Goal: Task Accomplishment & Management: Complete application form

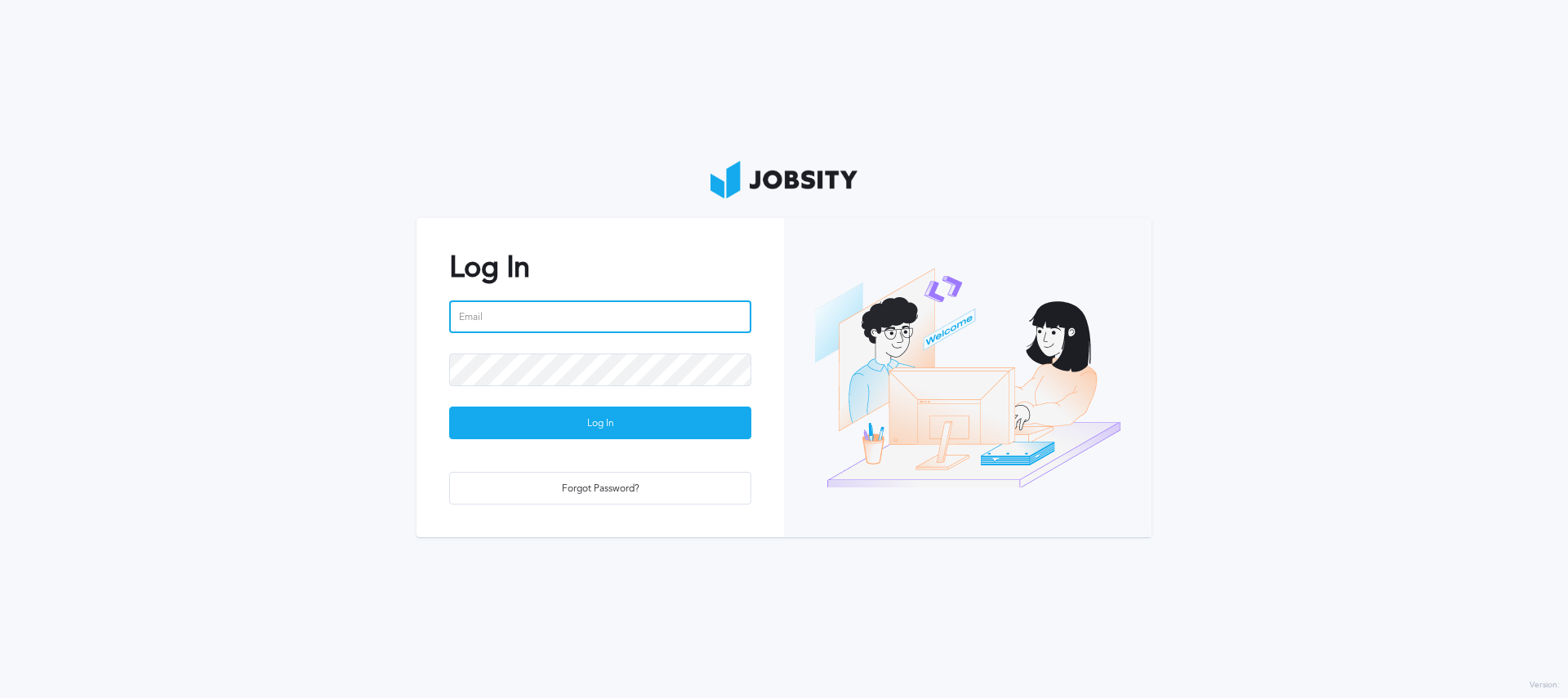
click at [487, 311] on input "email" at bounding box center [601, 316] width 302 height 32
type input "[PERSON_NAME][EMAIL_ADDRESS][DOMAIN_NAME]"
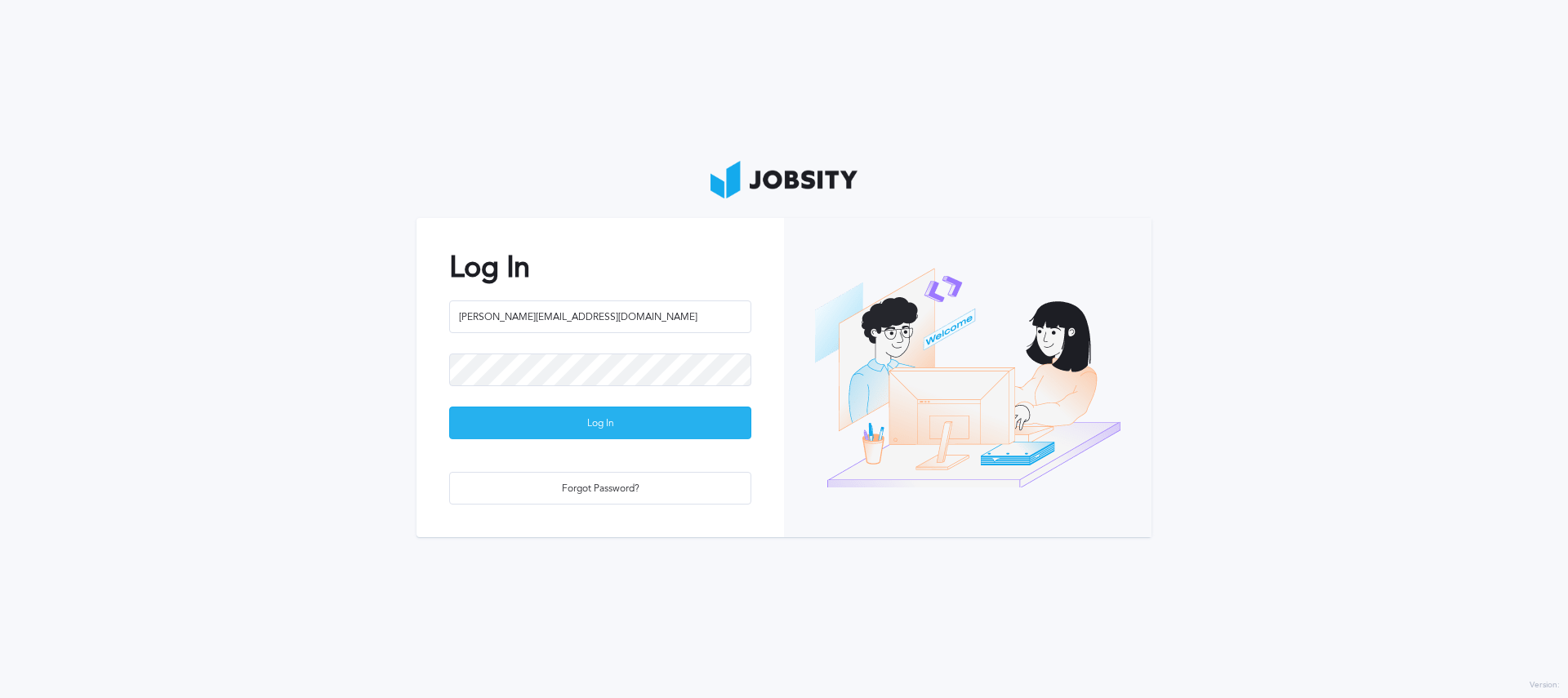
click at [624, 423] on div "Log In" at bounding box center [601, 424] width 300 height 32
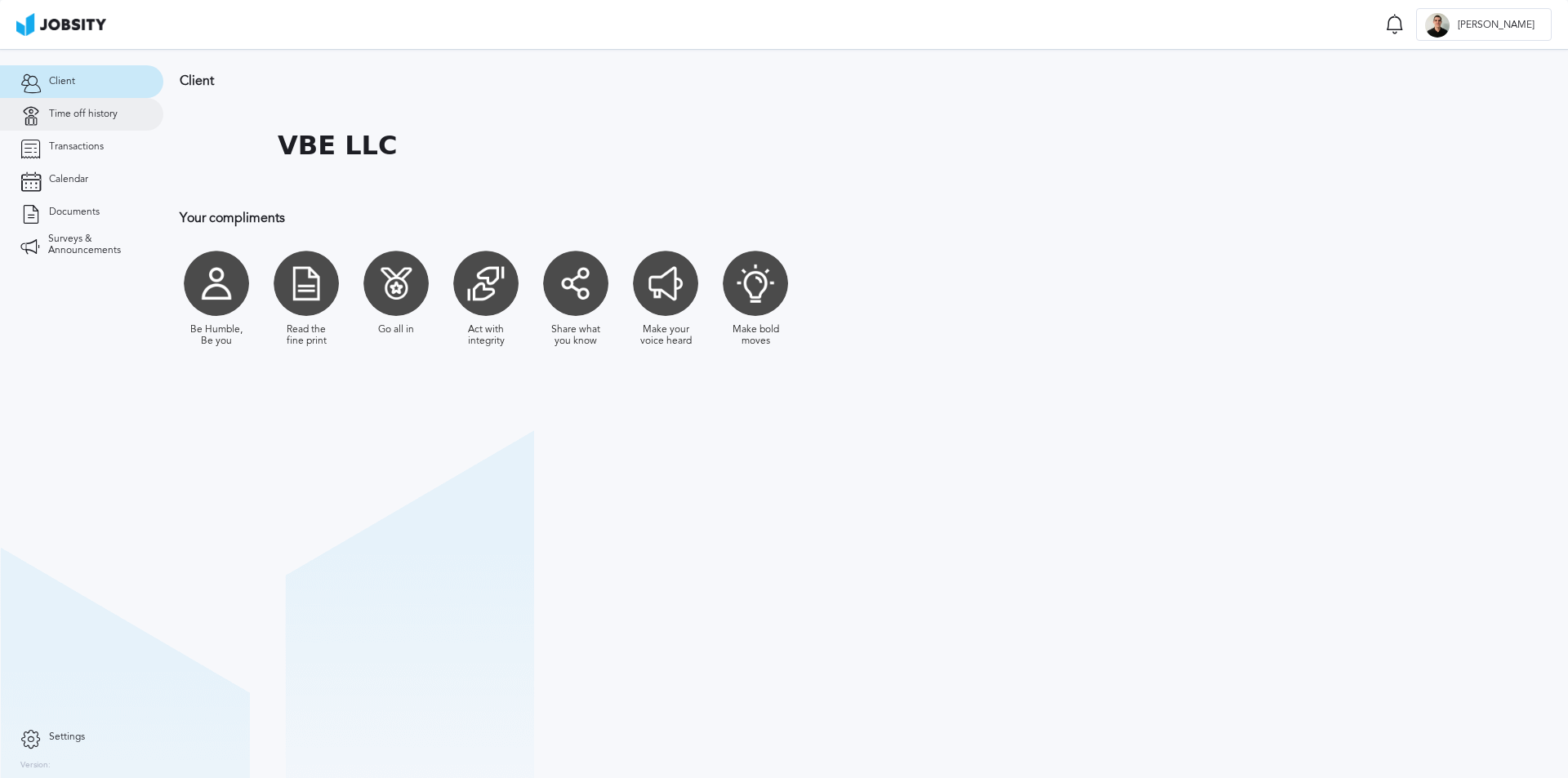
click at [91, 112] on span "Time off history" at bounding box center [83, 114] width 69 height 11
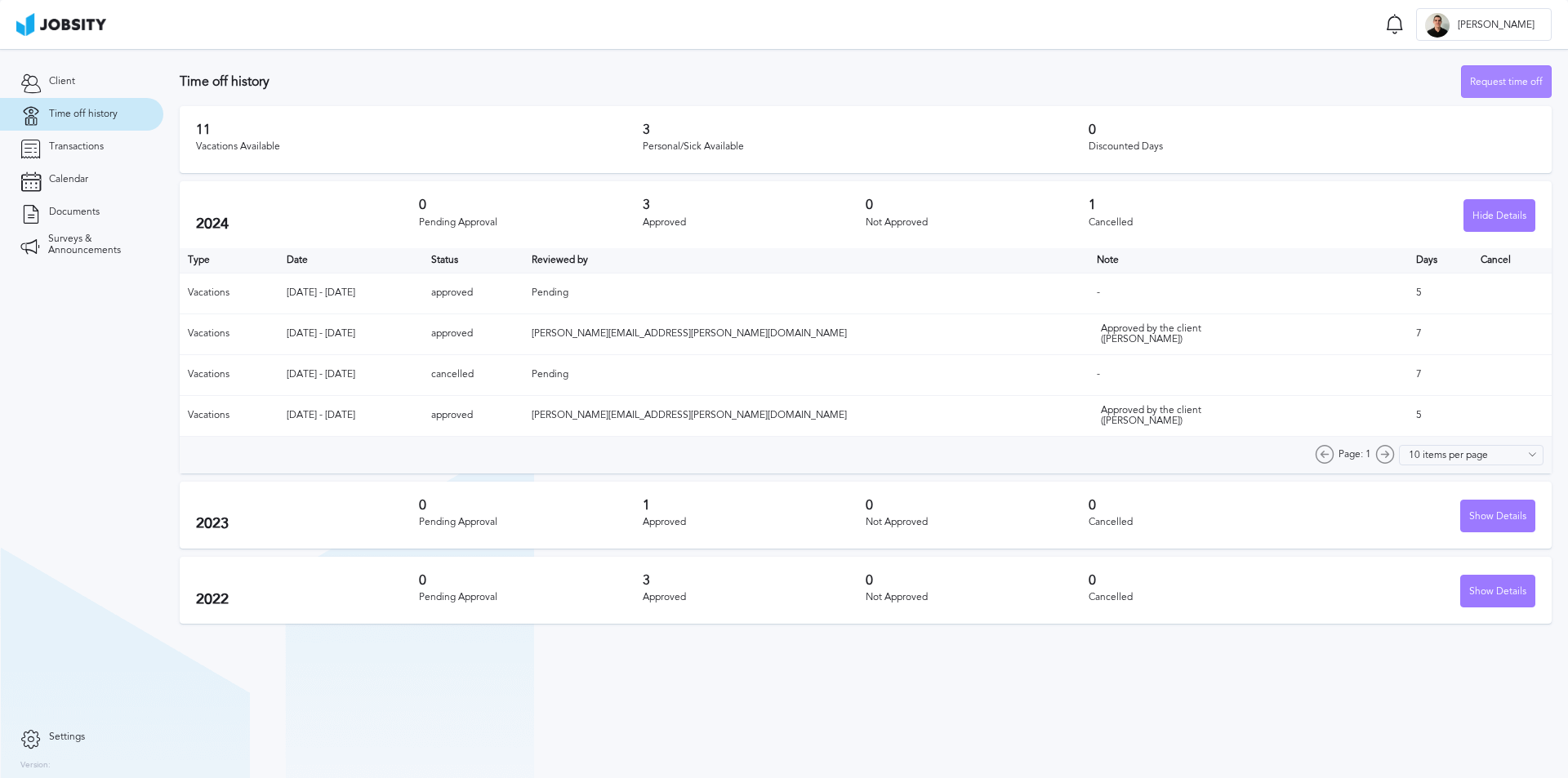
click at [1502, 78] on div "Request time off" at bounding box center [1506, 82] width 89 height 32
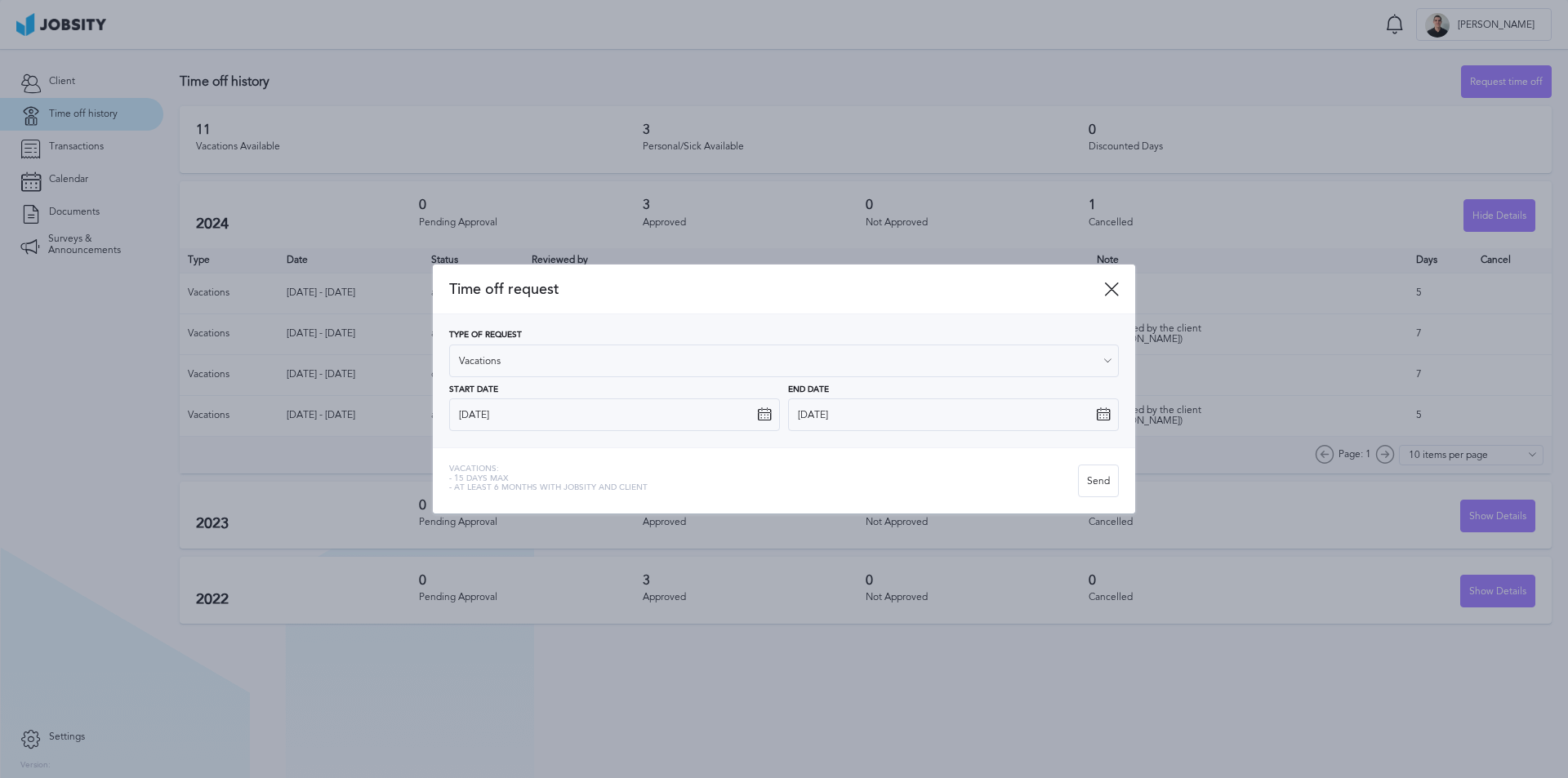
click at [760, 418] on icon at bounding box center [765, 415] width 15 height 15
click at [719, 413] on input "[DATE]" at bounding box center [614, 414] width 331 height 32
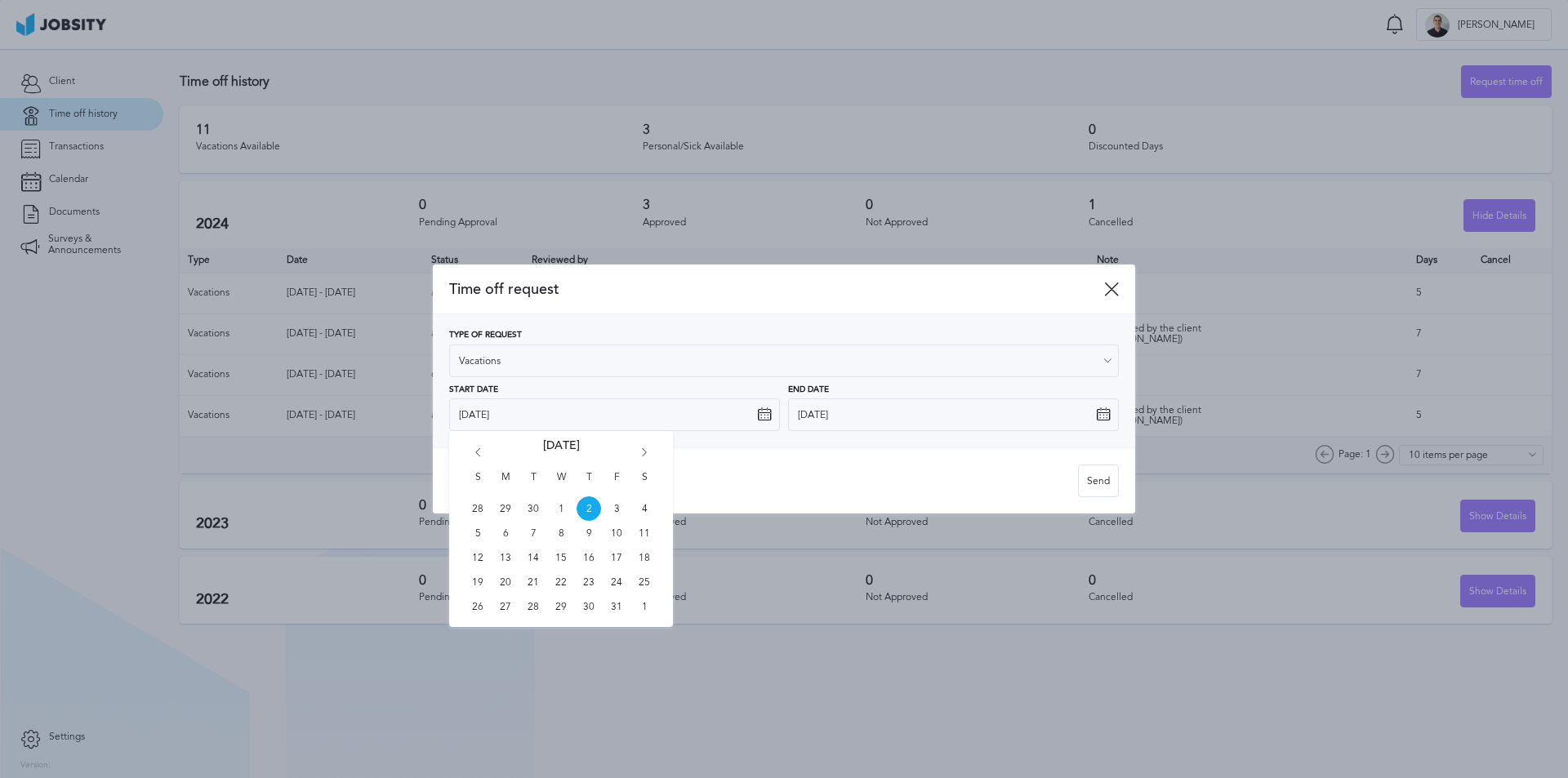
click at [644, 454] on icon "Go forward 1 month" at bounding box center [644, 456] width 15 height 15
click at [506, 533] on span "3" at bounding box center [505, 533] width 24 height 24
type input "[DATE]"
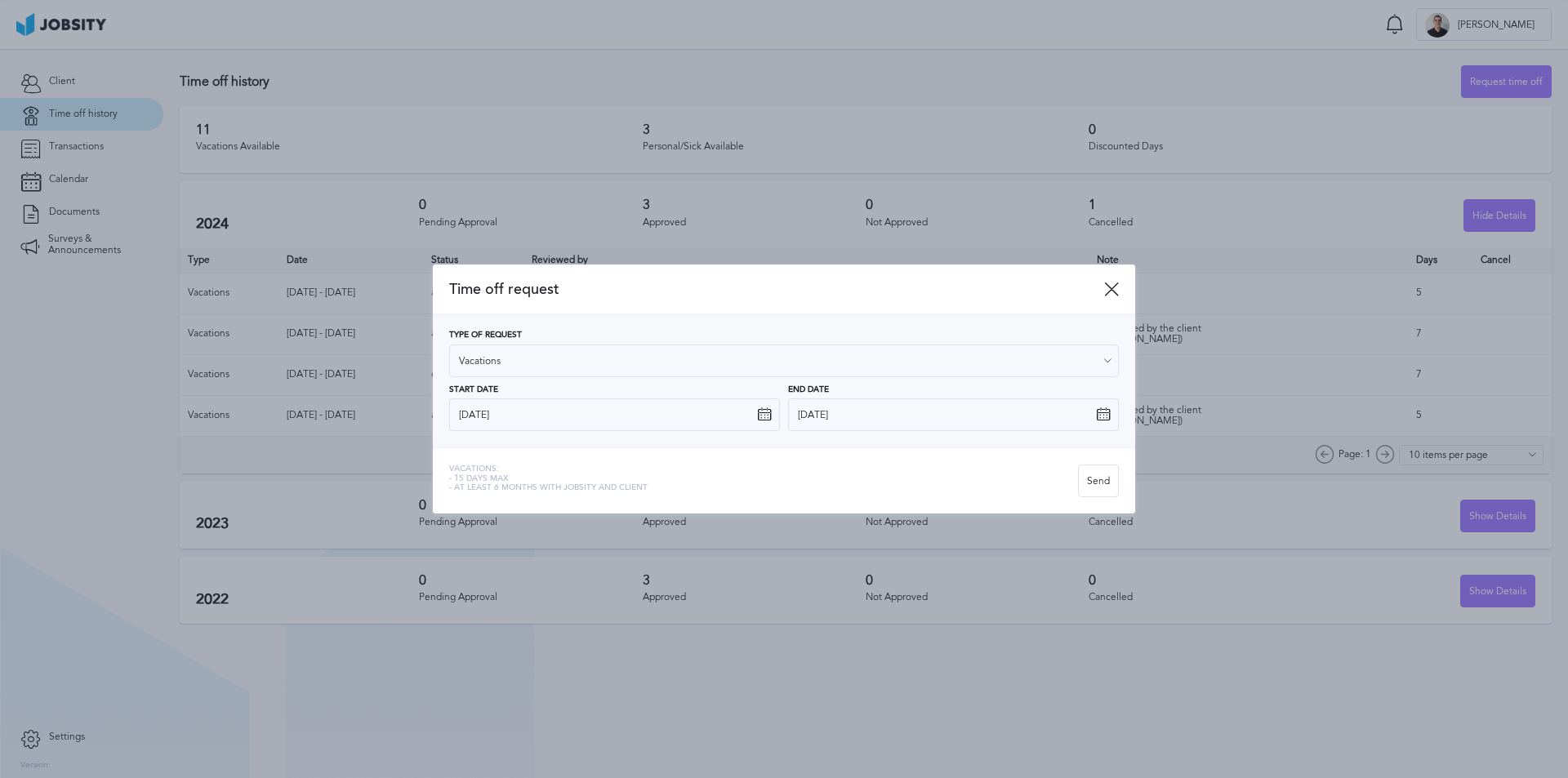
click at [1103, 412] on icon at bounding box center [1104, 415] width 15 height 15
click at [983, 419] on input "[DATE]" at bounding box center [953, 414] width 331 height 32
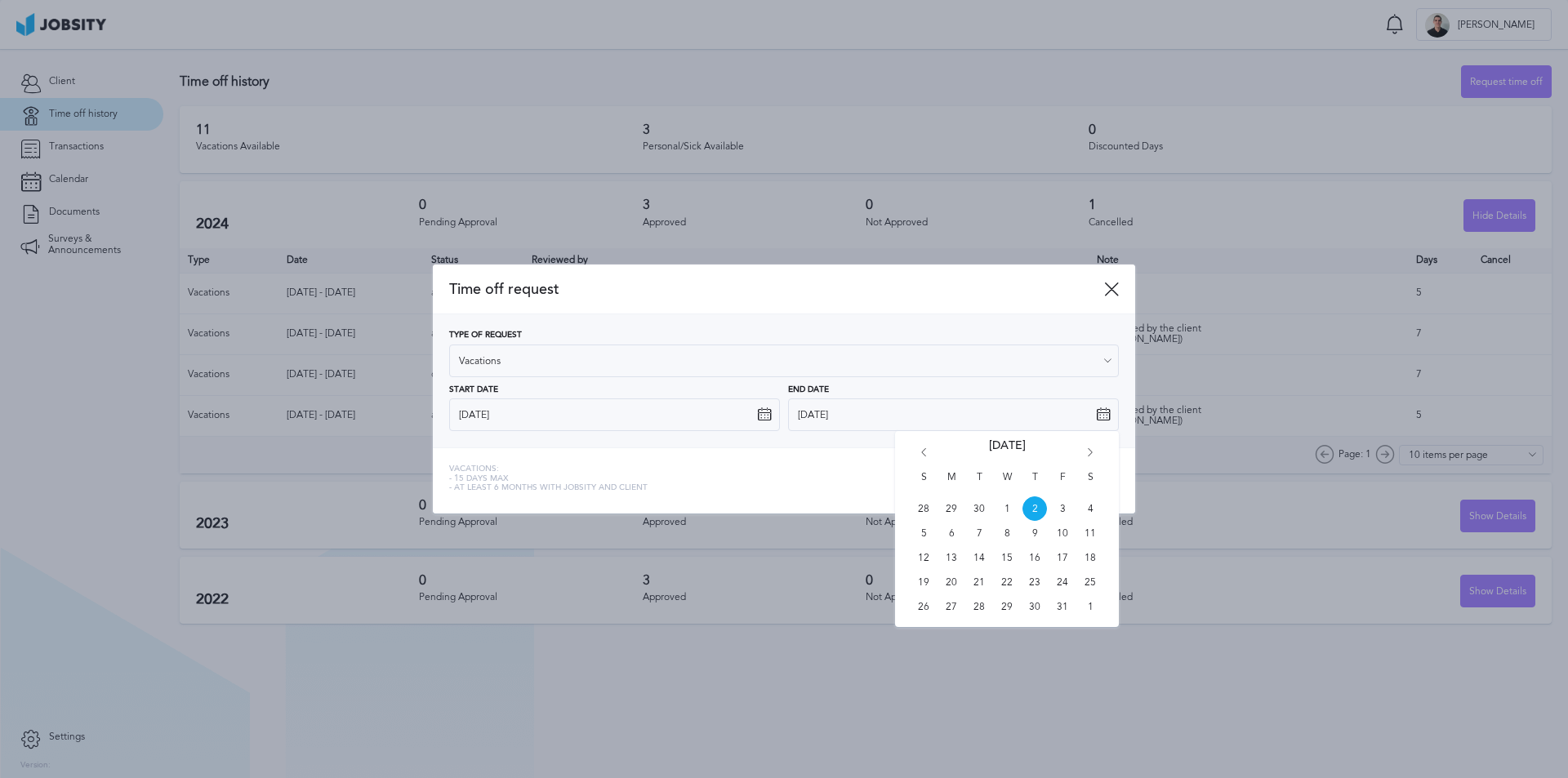
click at [1097, 448] on icon "Go forward 1 month" at bounding box center [1091, 456] width 15 height 15
click at [1064, 533] on span "7" at bounding box center [1062, 533] width 24 height 24
type input "[DATE]"
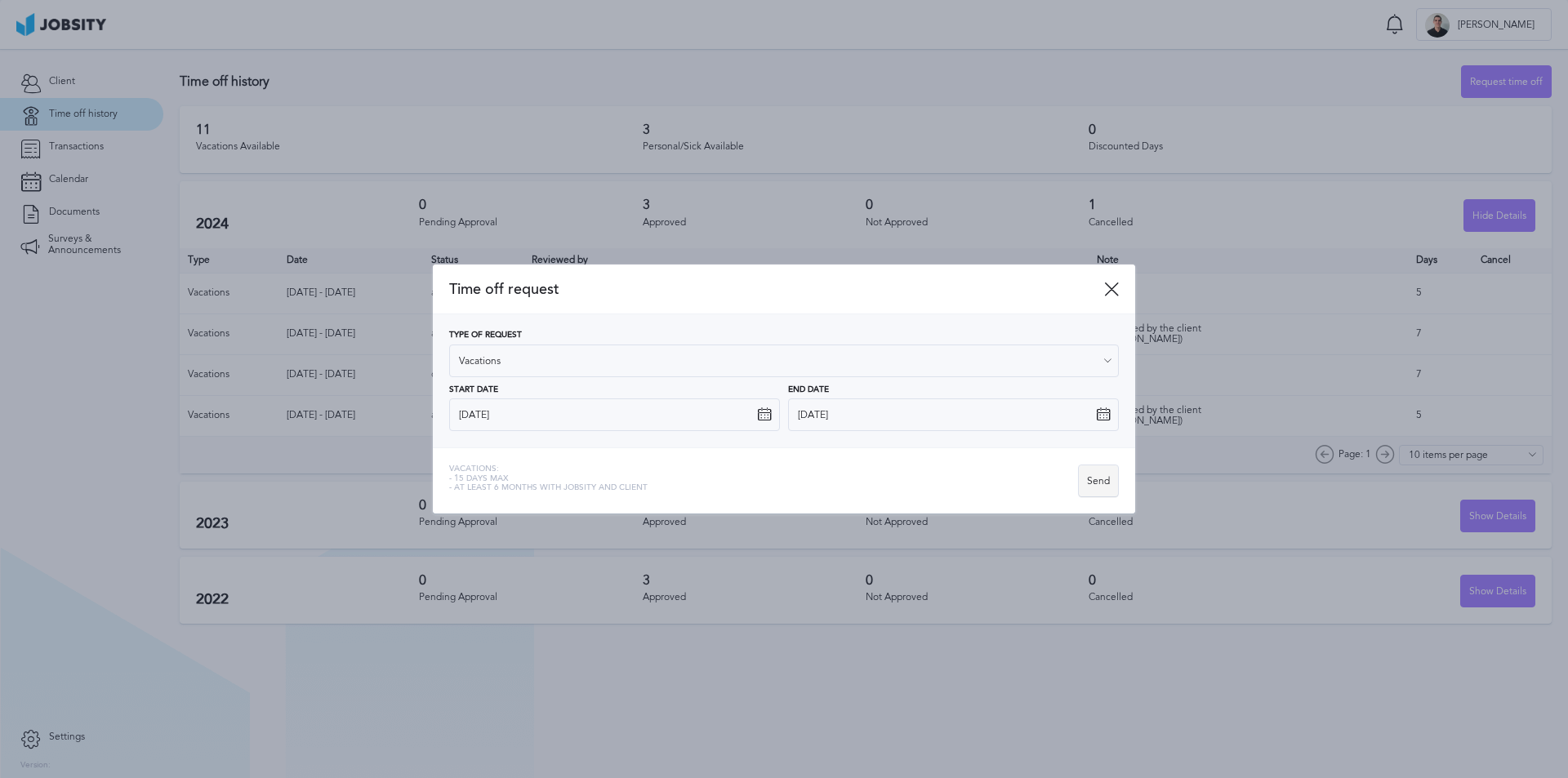
click at [1112, 485] on div "Send" at bounding box center [1098, 481] width 39 height 32
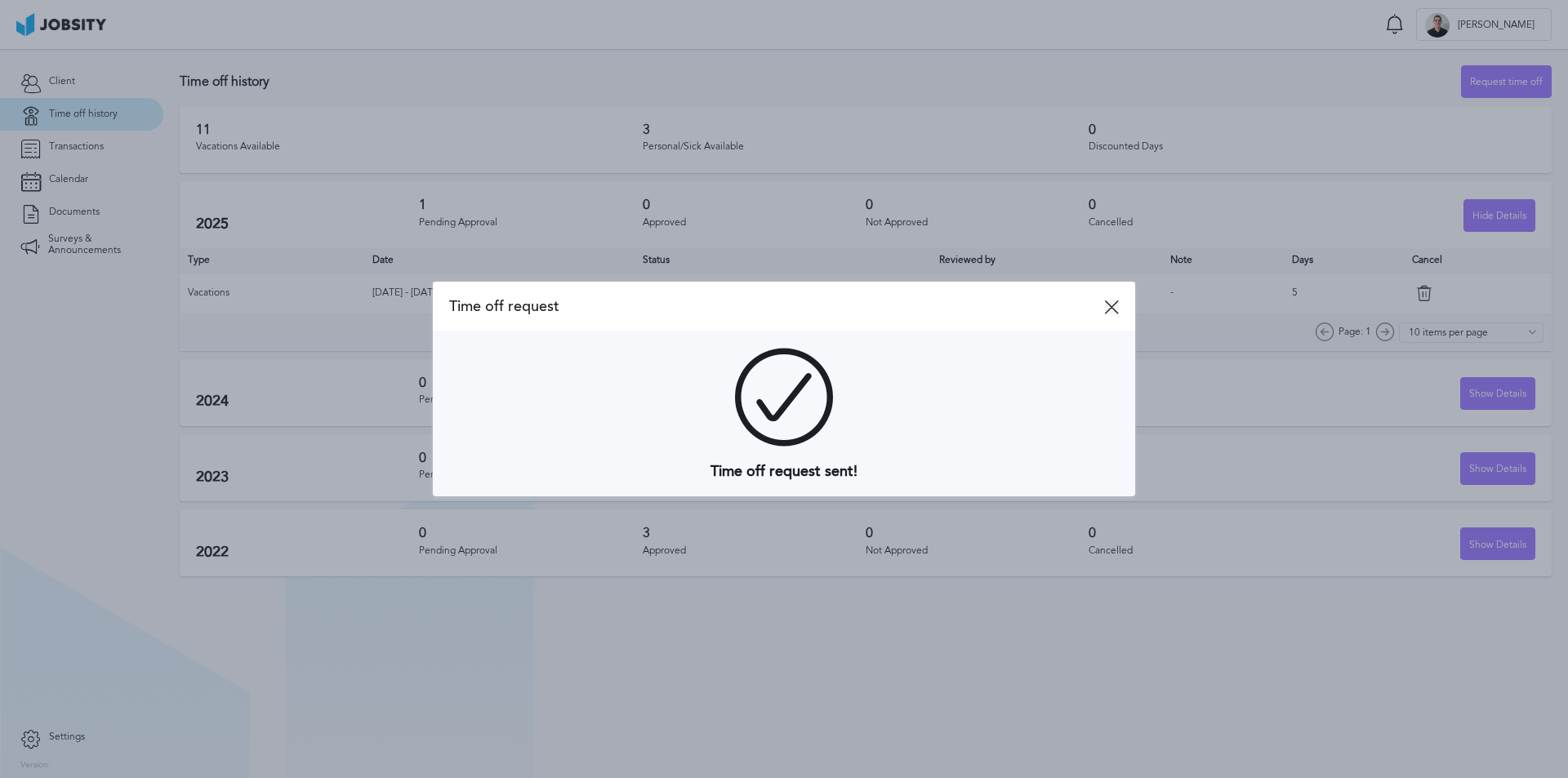
click at [1114, 307] on icon at bounding box center [1111, 307] width 15 height 15
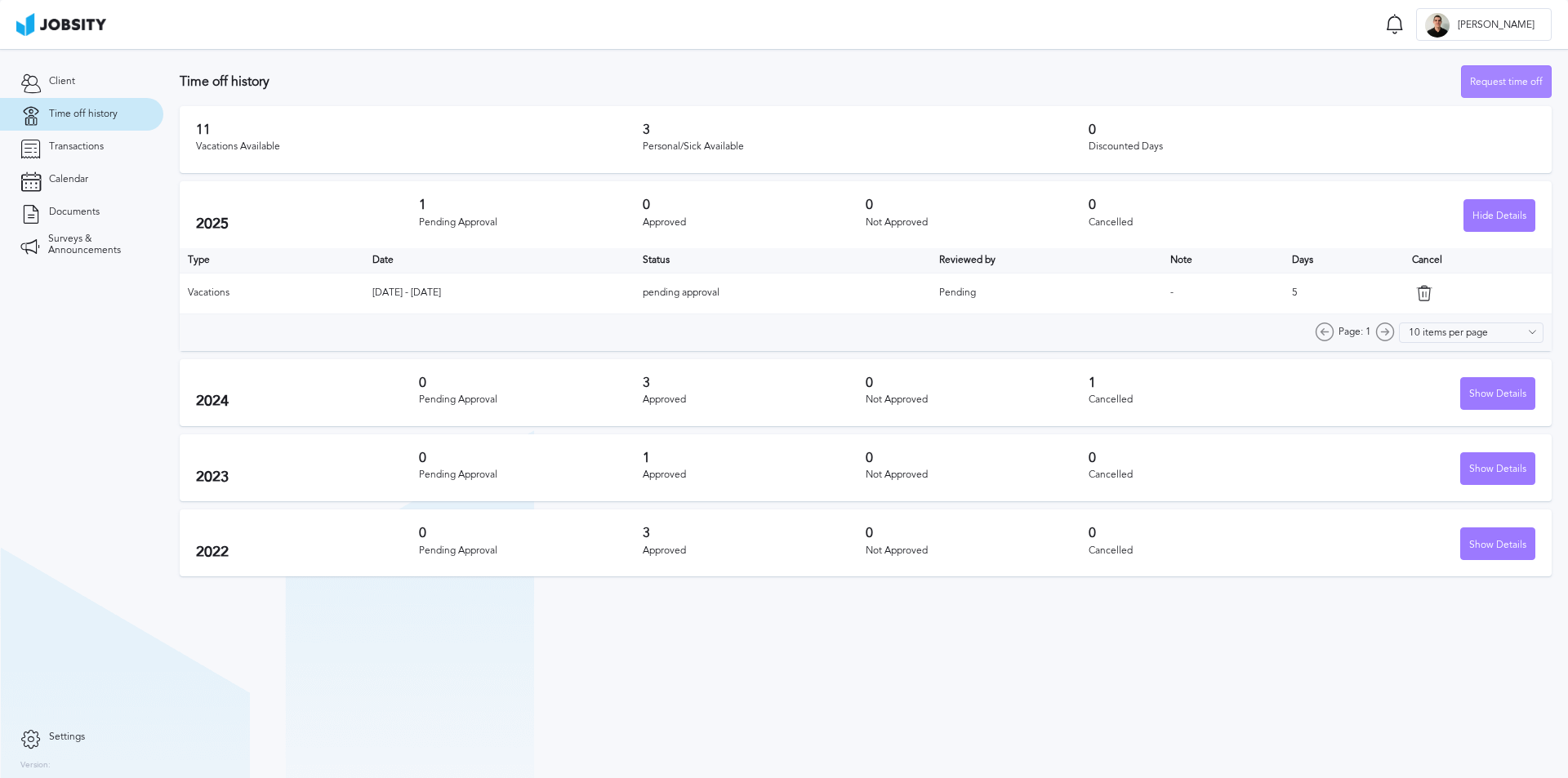
click at [1501, 80] on div "Request time off" at bounding box center [1506, 82] width 89 height 32
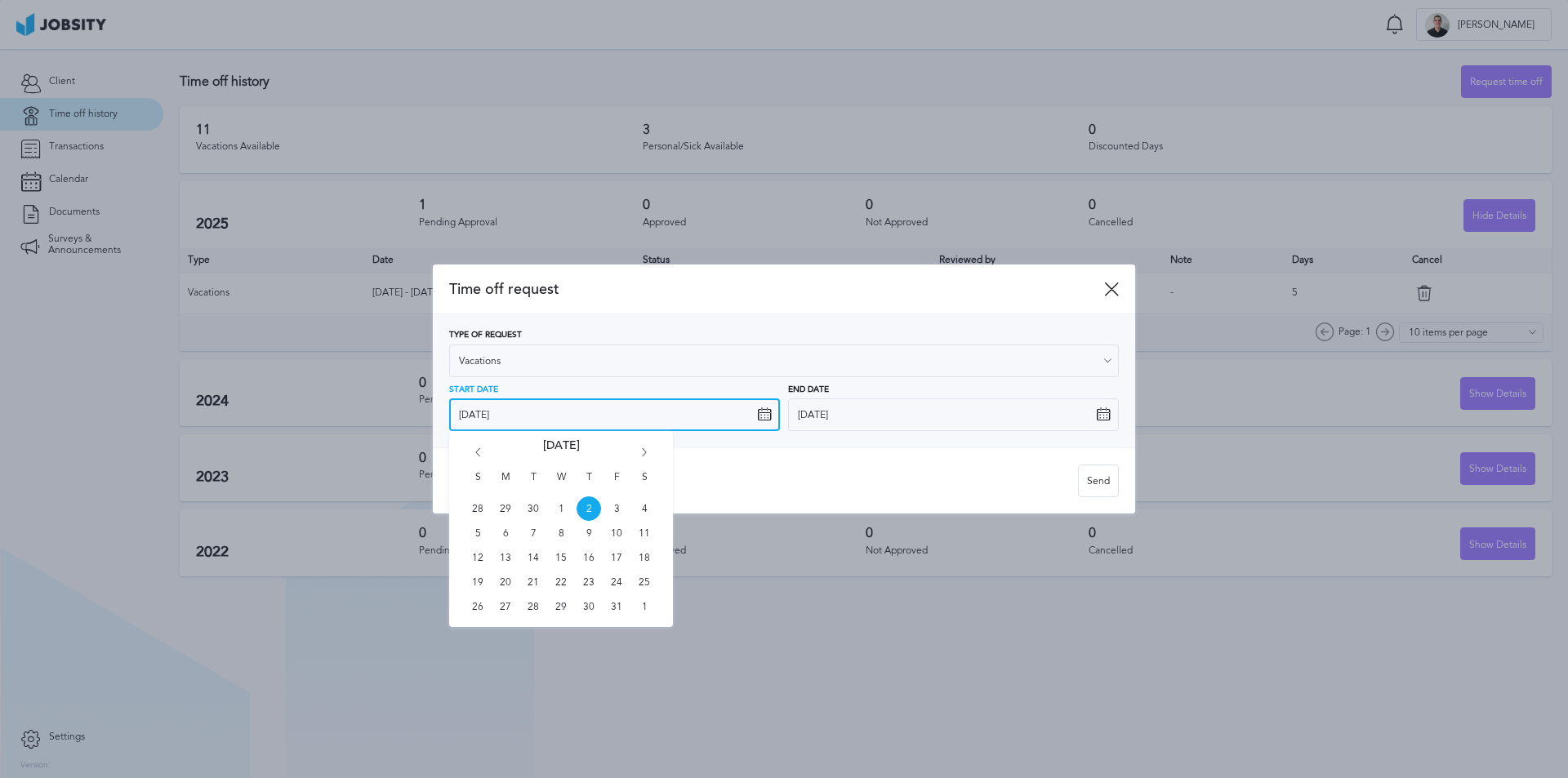
click at [656, 417] on input "[DATE]" at bounding box center [614, 414] width 331 height 32
click at [643, 454] on icon "Go forward 1 month" at bounding box center [644, 456] width 15 height 15
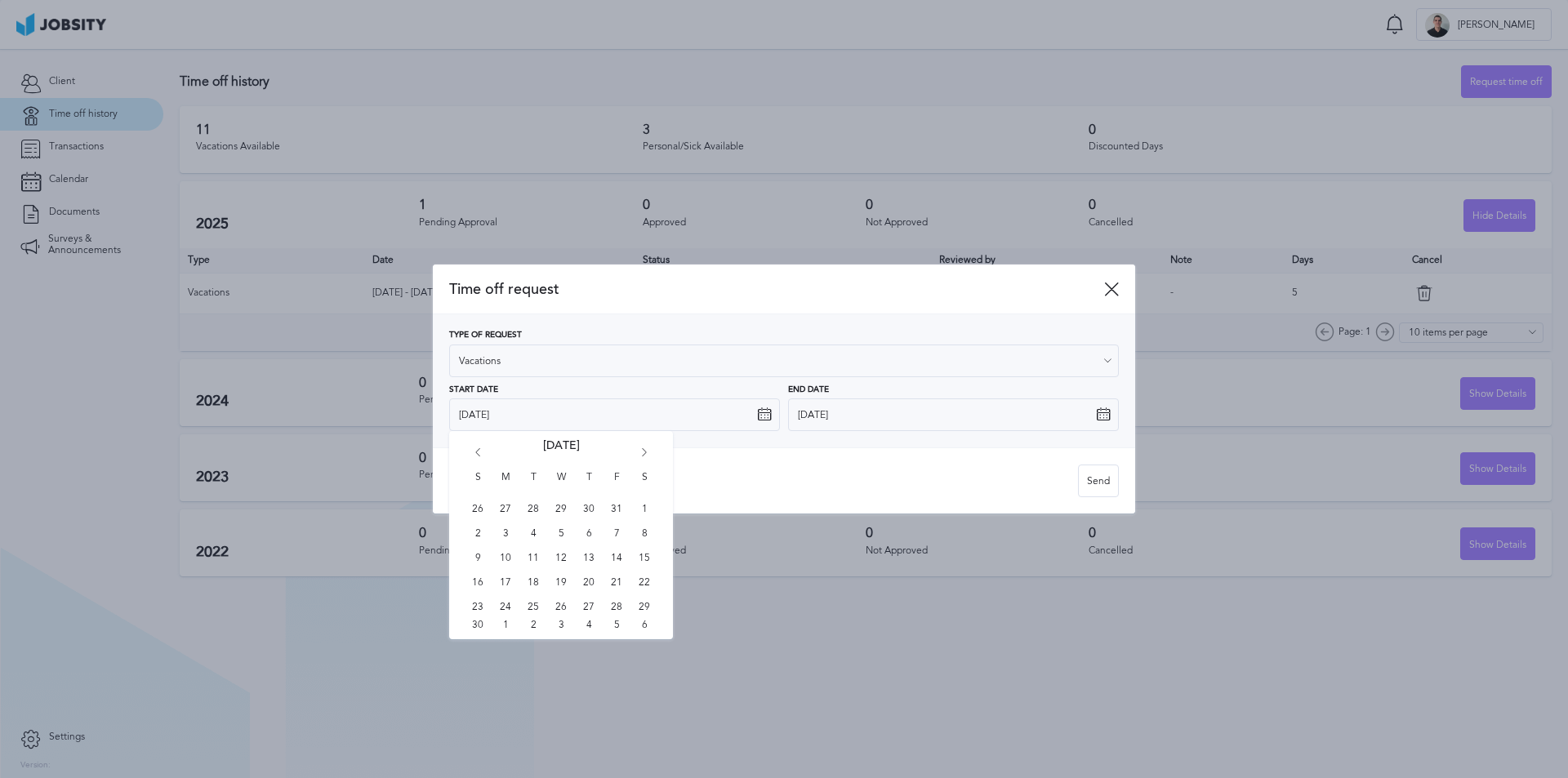
click at [643, 454] on icon "Go forward 1 month" at bounding box center [644, 456] width 15 height 15
click at [615, 583] on span "26" at bounding box center [616, 582] width 24 height 24
type input "[DATE]"
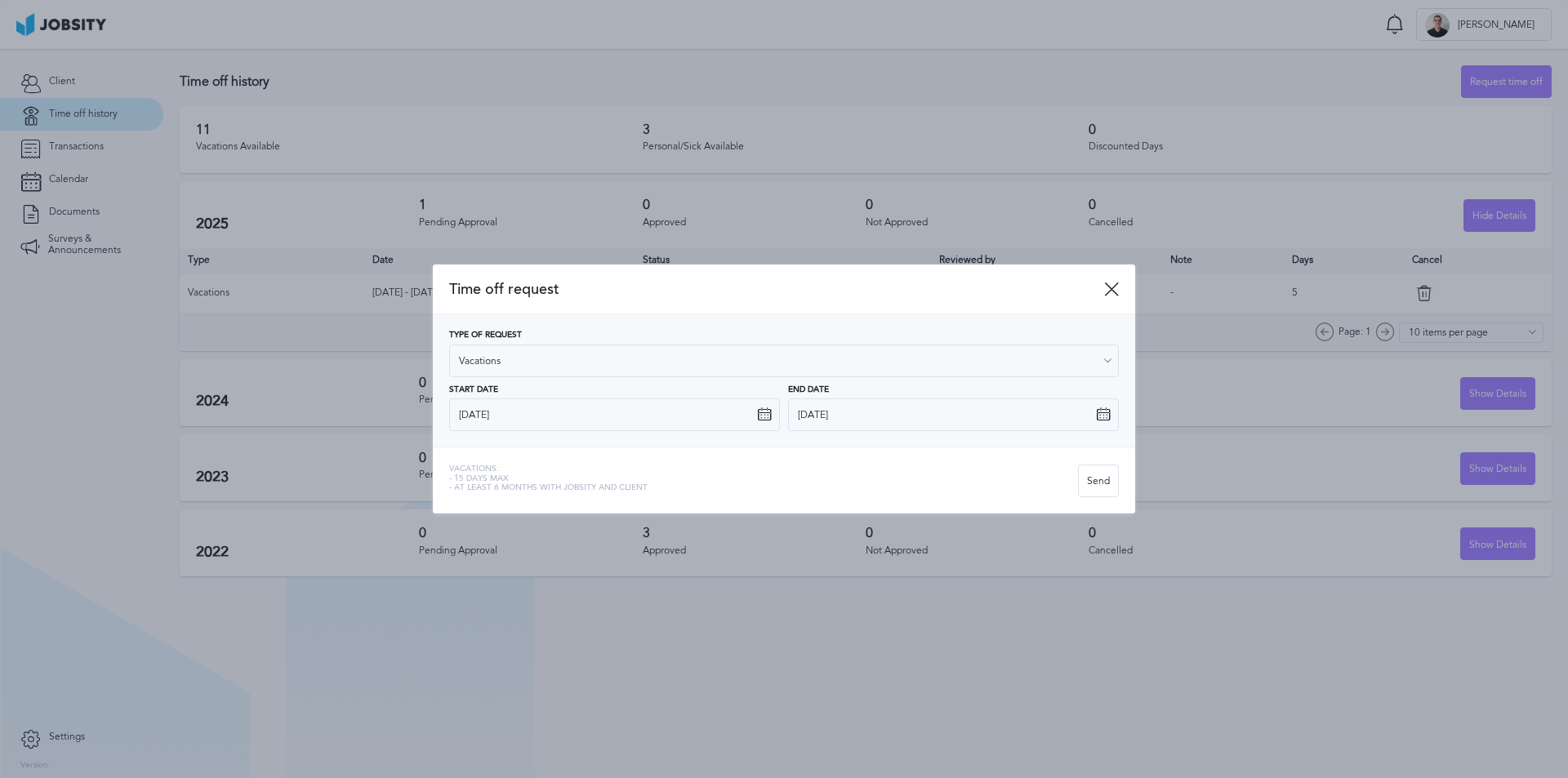
click at [1106, 416] on icon at bounding box center [1104, 415] width 15 height 15
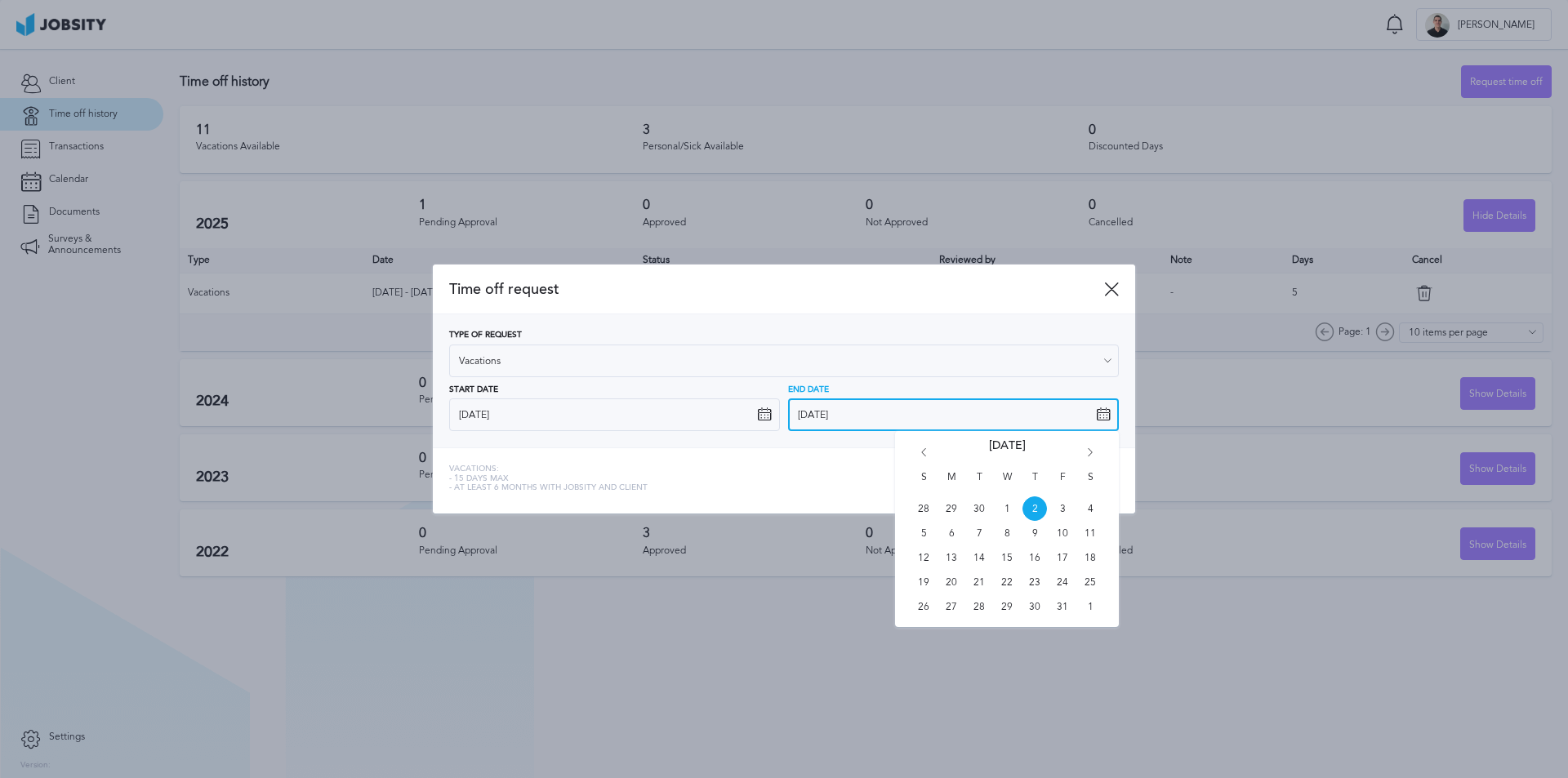
click at [1008, 412] on input "[DATE]" at bounding box center [953, 414] width 331 height 32
click at [1088, 447] on div "S M T W T F S 28 29 30 1 2 3 4 5 6 7 8 9 10 11 12 13 14 15 16 17 18 19 20 21 22…" at bounding box center [1006, 529] width 223 height 196
click at [1089, 456] on icon "Go forward 1 month" at bounding box center [1091, 456] width 15 height 15
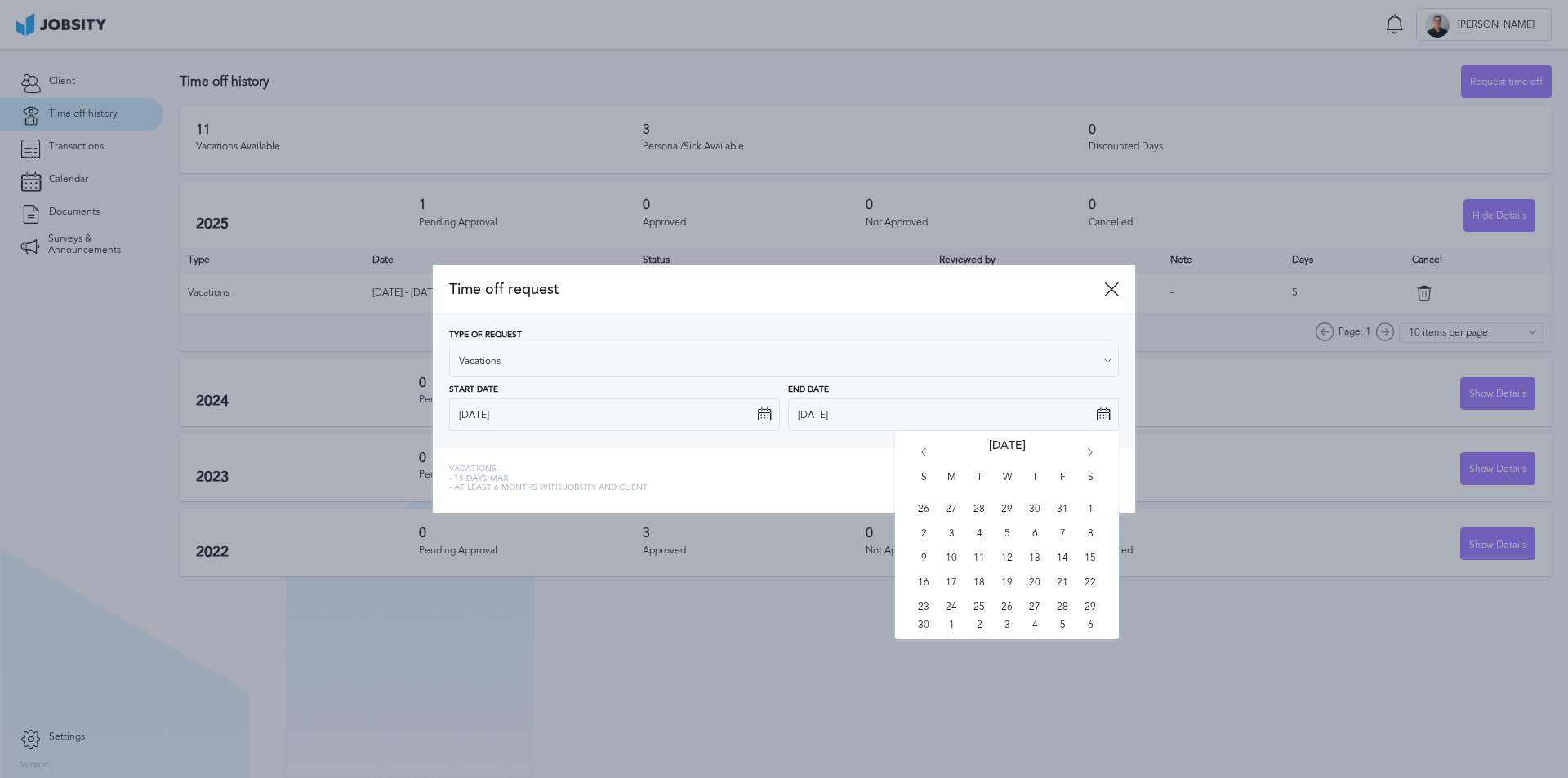
click at [1089, 456] on icon "Go forward 1 month" at bounding box center [1091, 456] width 15 height 15
click at [1090, 456] on icon "Go forward 1 month" at bounding box center [1091, 456] width 15 height 15
click at [1060, 509] on span "2" at bounding box center [1062, 508] width 24 height 24
type input "[DATE]"
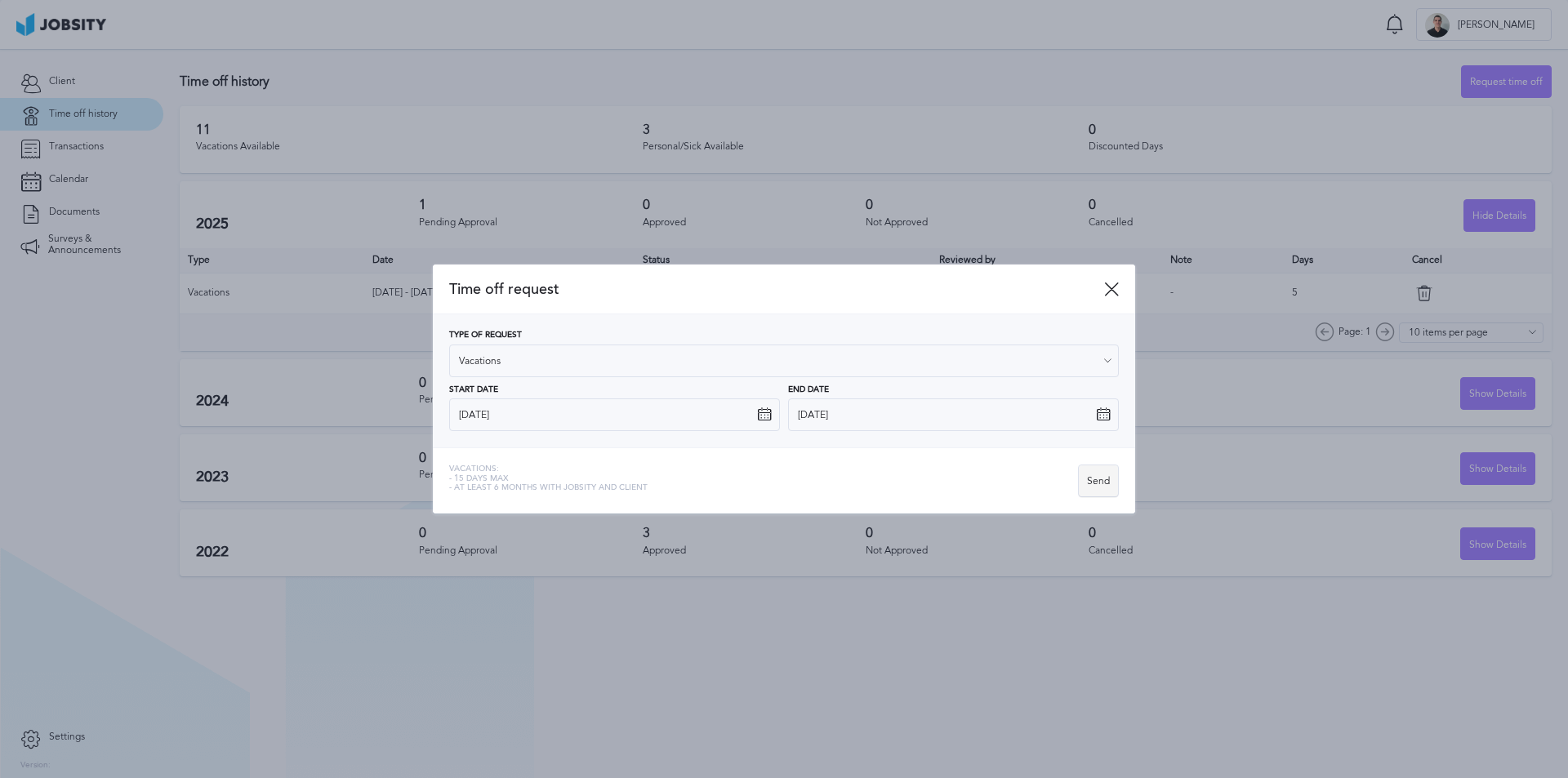
click at [1094, 477] on div "Send" at bounding box center [1098, 481] width 39 height 32
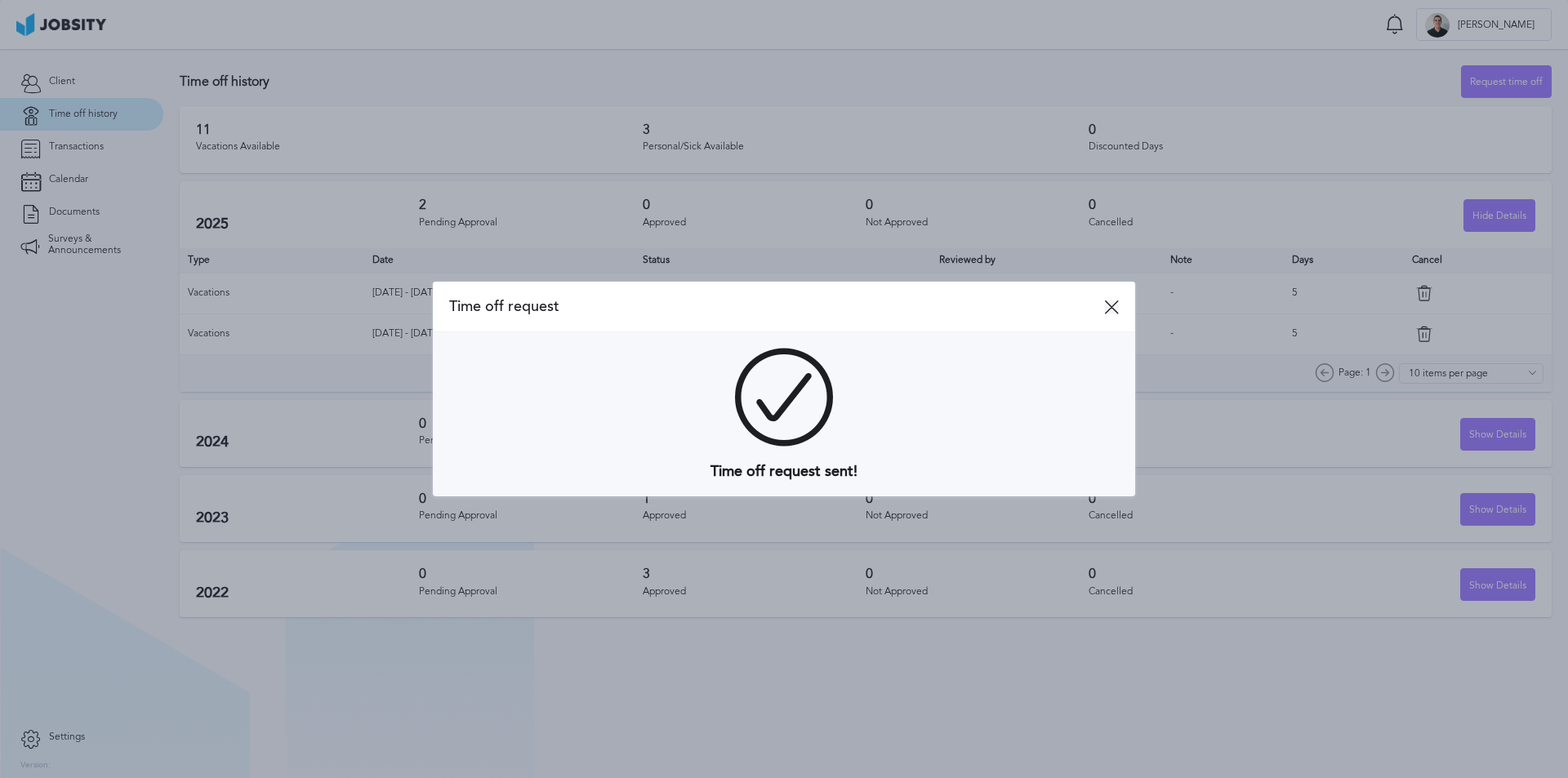
click at [1115, 306] on icon at bounding box center [1111, 307] width 15 height 15
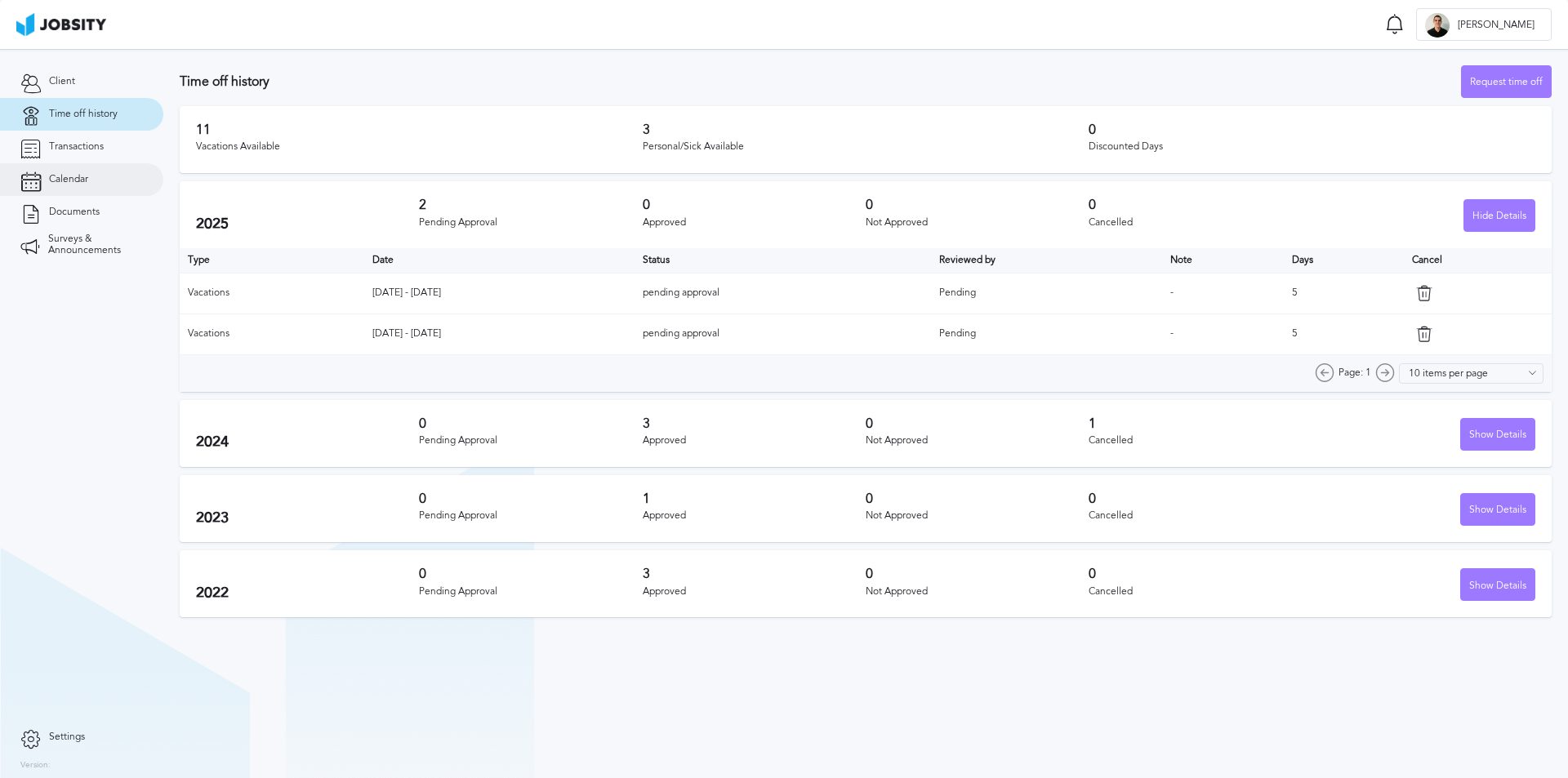
click at [90, 176] on link "Calendar" at bounding box center [82, 179] width 163 height 32
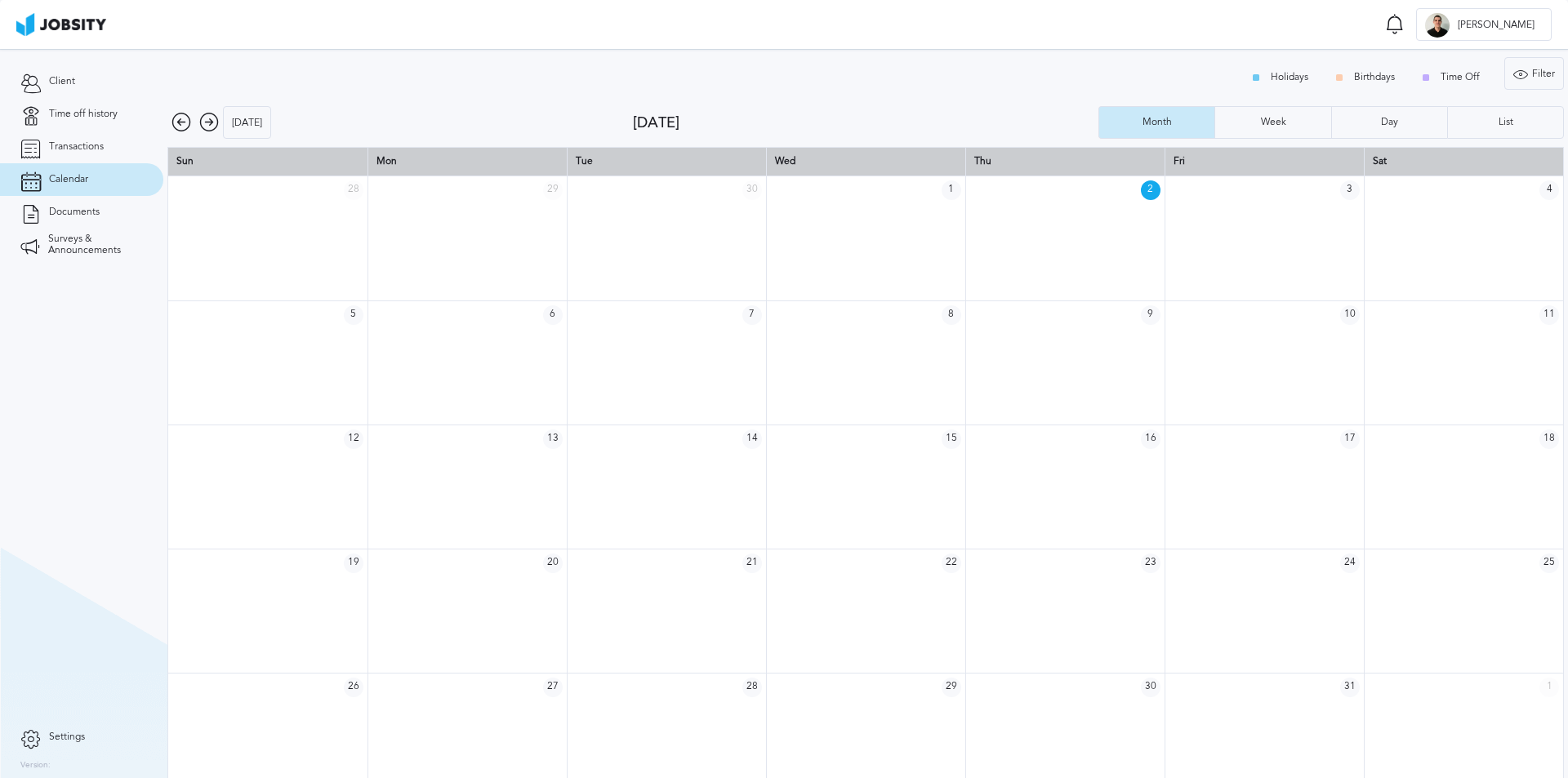
click at [213, 127] on icon at bounding box center [209, 122] width 19 height 19
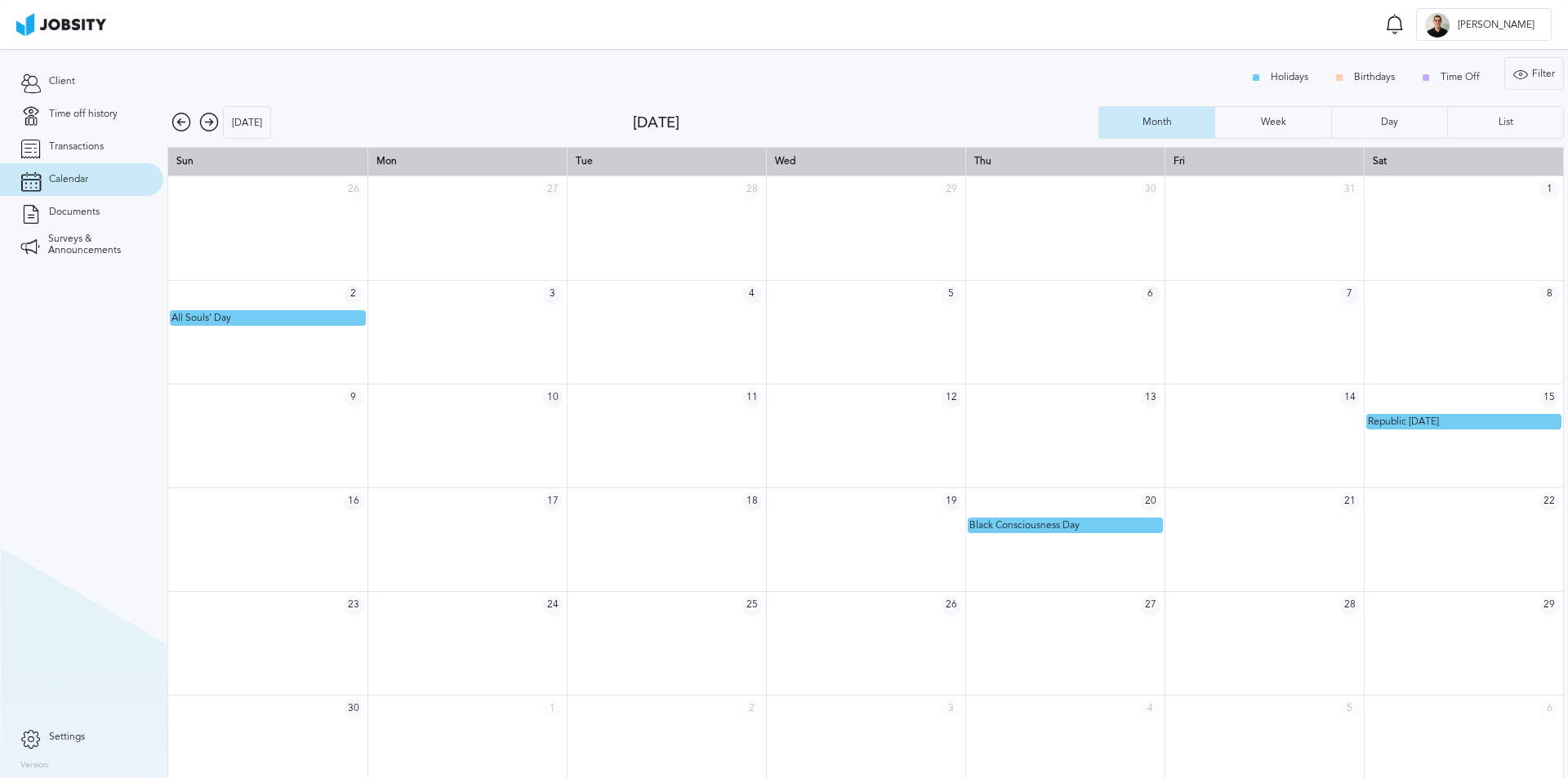
click at [213, 127] on icon at bounding box center [209, 122] width 19 height 19
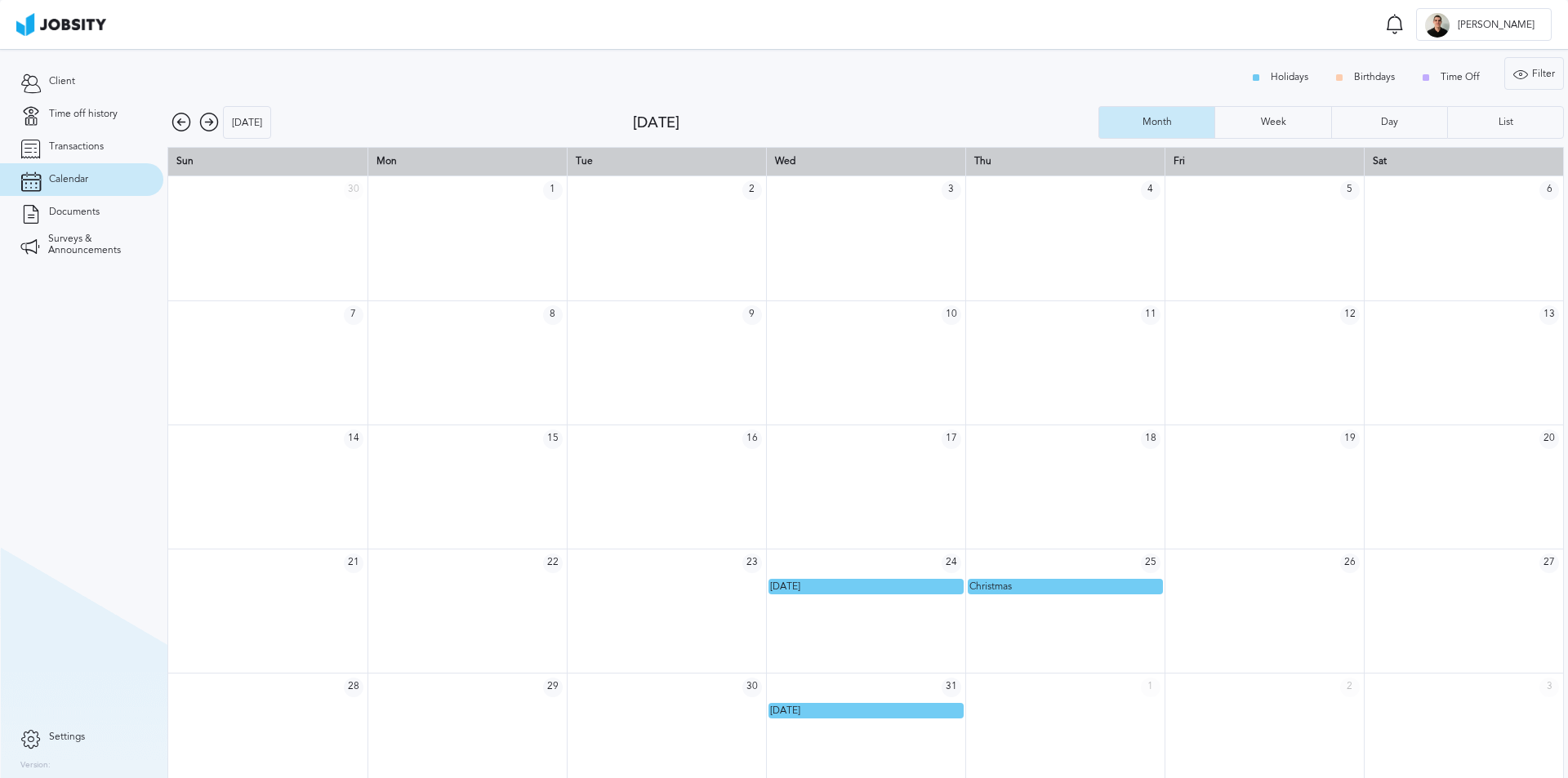
click at [209, 128] on icon at bounding box center [209, 122] width 19 height 19
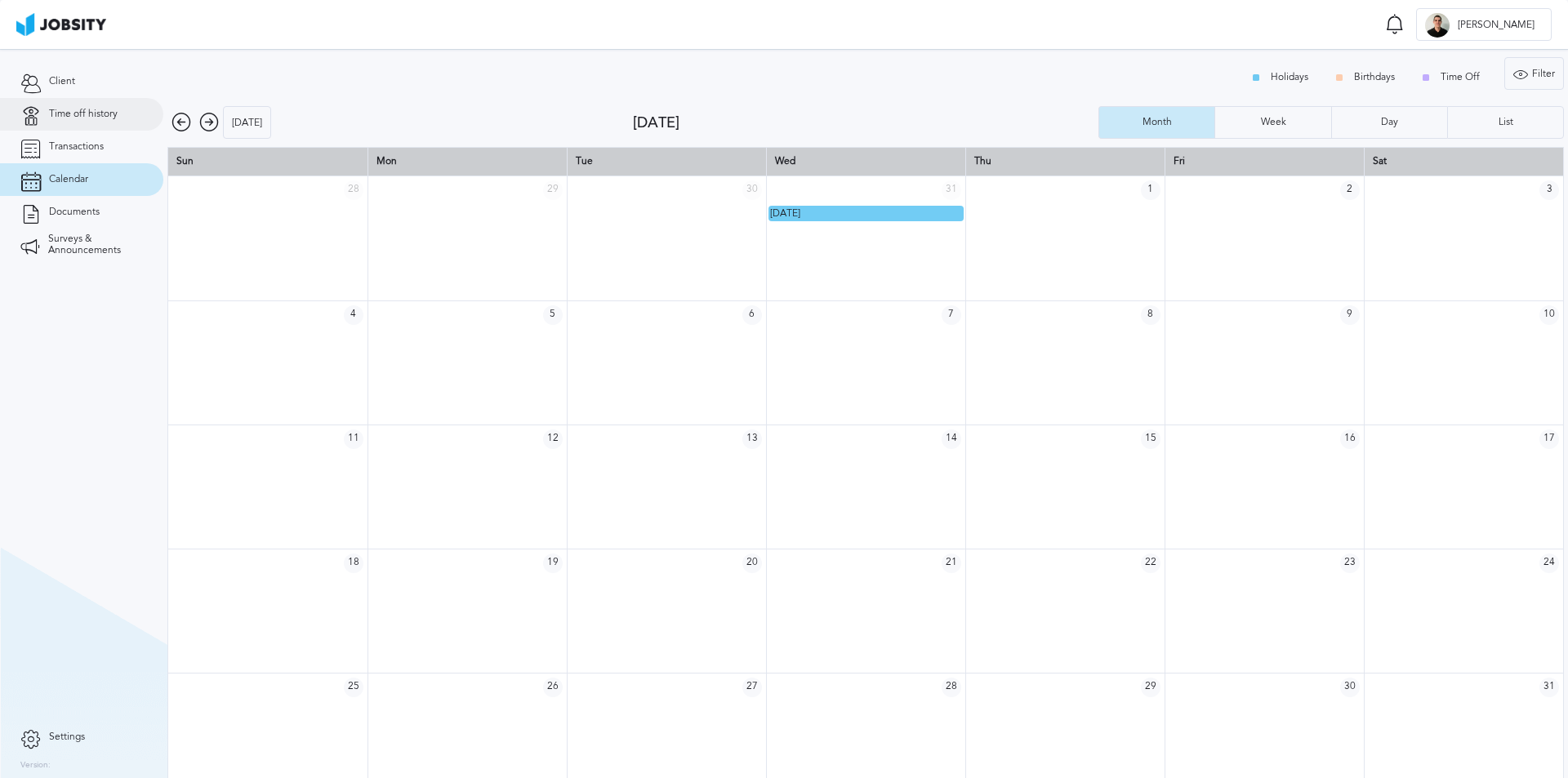
click at [70, 117] on span "Time off history" at bounding box center [83, 114] width 69 height 11
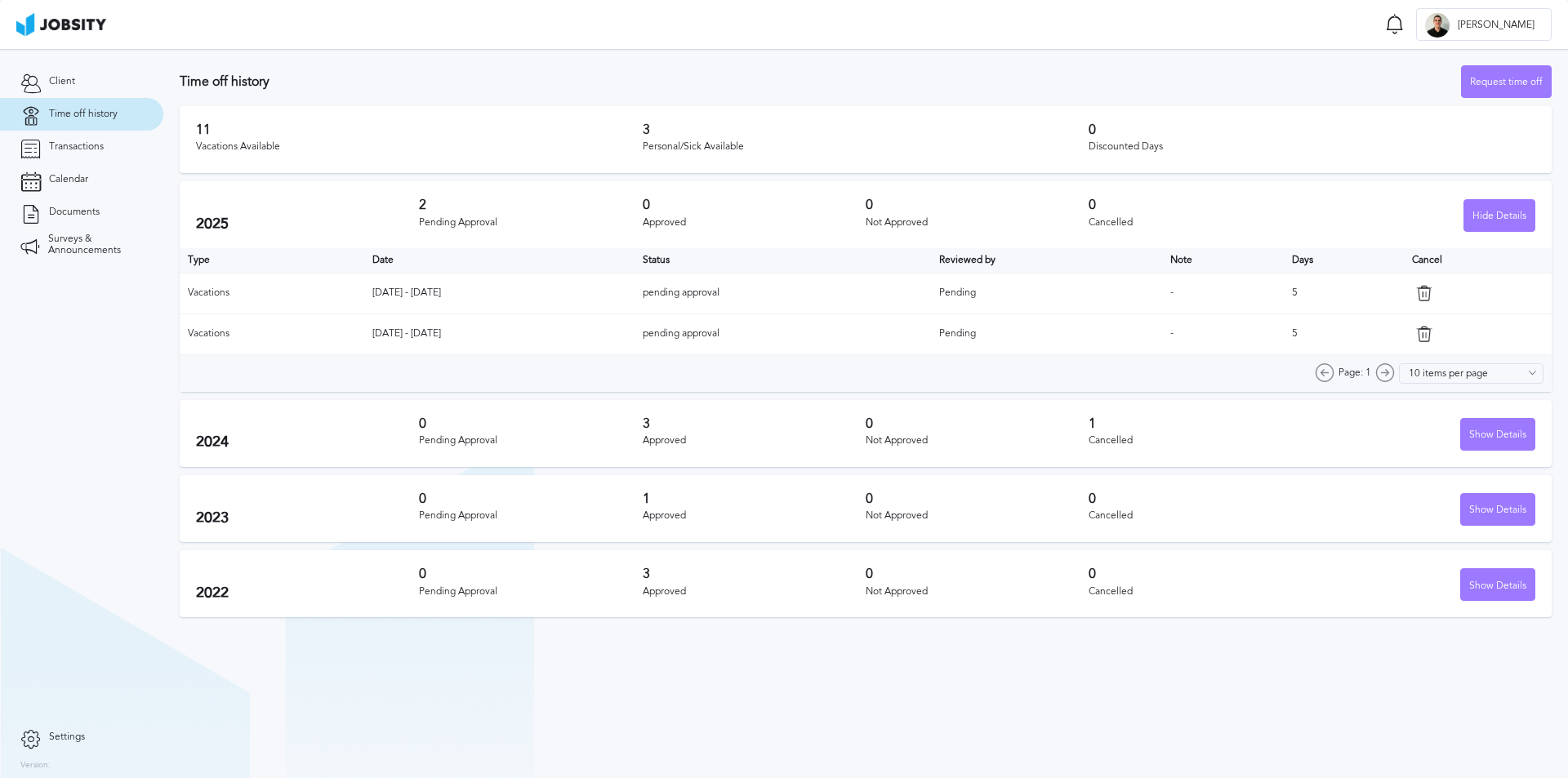
click at [913, 31] on section "Time off Notifications Mark all as seen Your Vacations Time Off has been approv…" at bounding box center [784, 24] width 1568 height 49
